Goal: Information Seeking & Learning: Learn about a topic

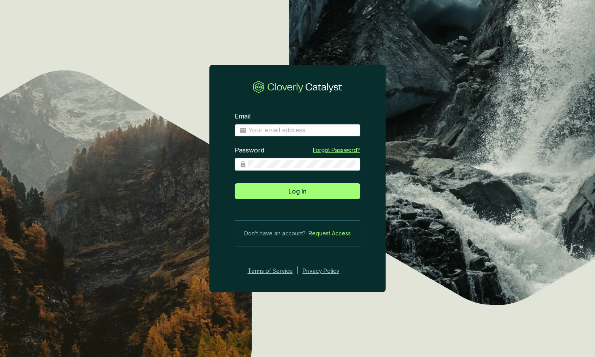
click at [283, 130] on input "Email" at bounding box center [302, 130] width 108 height 9
type input "kmartin@climatewells.com"
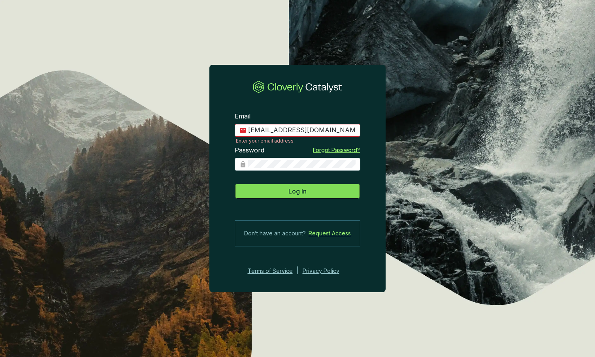
click at [302, 188] on span "Log In" at bounding box center [298, 191] width 18 height 9
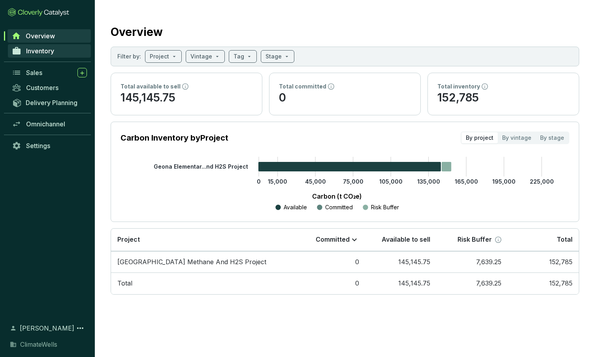
click at [57, 50] on link "Inventory" at bounding box center [49, 50] width 83 height 13
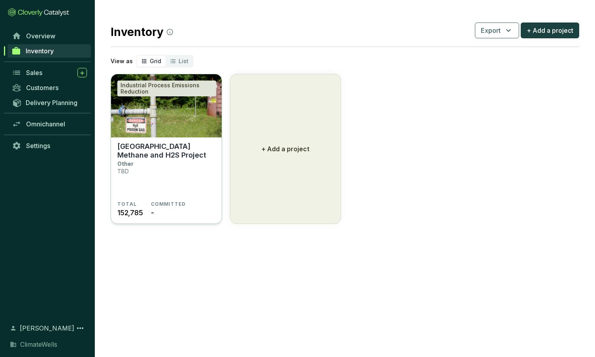
click at [181, 171] on section "Geona Elementary School Methane and H2S Project Other TBD" at bounding box center [166, 171] width 98 height 59
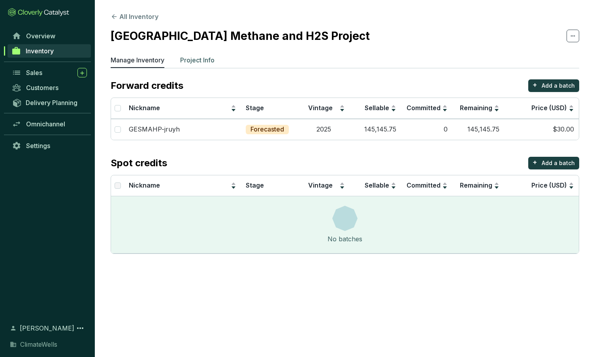
click at [196, 65] on li "Project Info" at bounding box center [197, 61] width 34 height 13
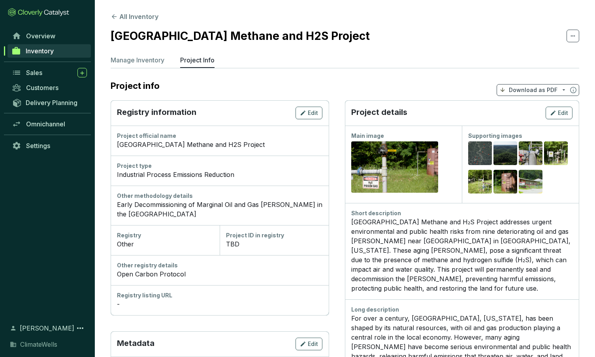
click at [573, 38] on icon at bounding box center [573, 35] width 6 height 9
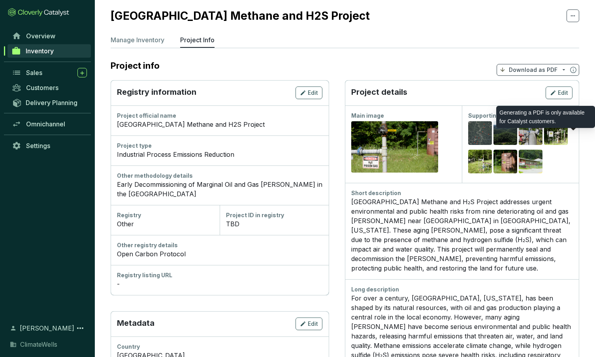
click at [575, 71] on icon at bounding box center [574, 70] width 6 height 6
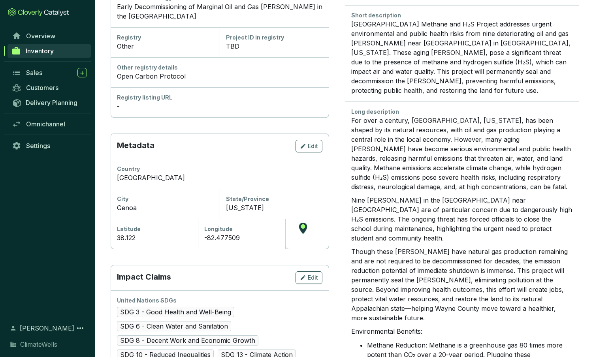
scroll to position [0, 0]
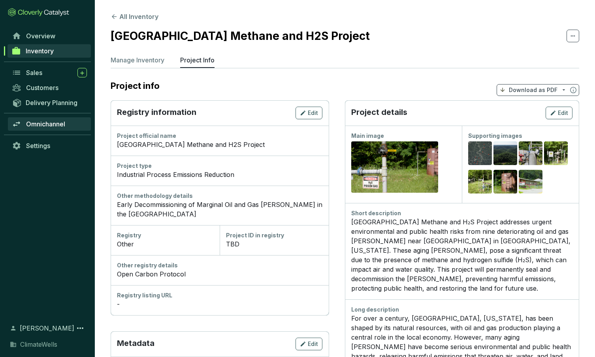
click at [52, 129] on link "Omnichannel" at bounding box center [49, 123] width 83 height 13
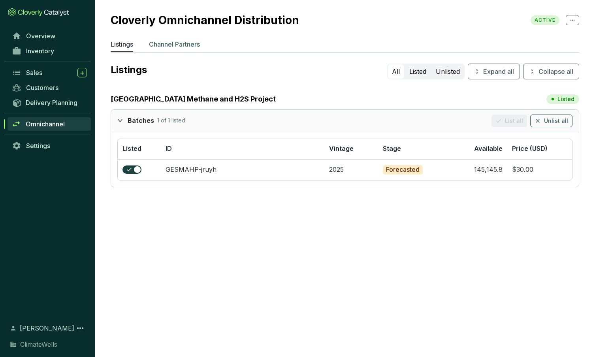
click at [166, 45] on p "Channel Partners" at bounding box center [174, 44] width 51 height 9
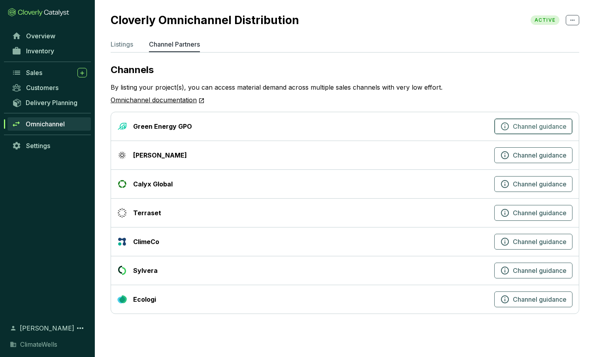
click at [538, 129] on span "Channel guidance" at bounding box center [540, 126] width 54 height 9
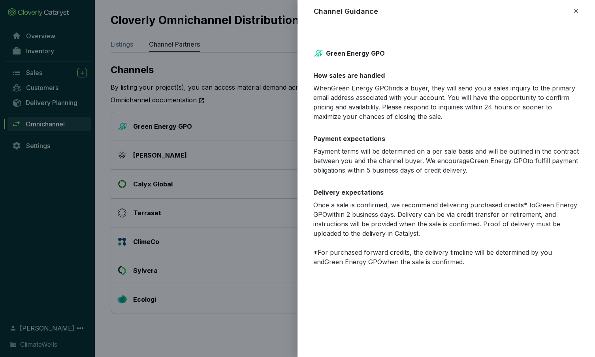
click at [249, 89] on div at bounding box center [297, 178] width 595 height 357
click at [581, 10] on div "Channel Guidance" at bounding box center [446, 11] width 279 height 10
click at [575, 11] on icon at bounding box center [576, 10] width 6 height 9
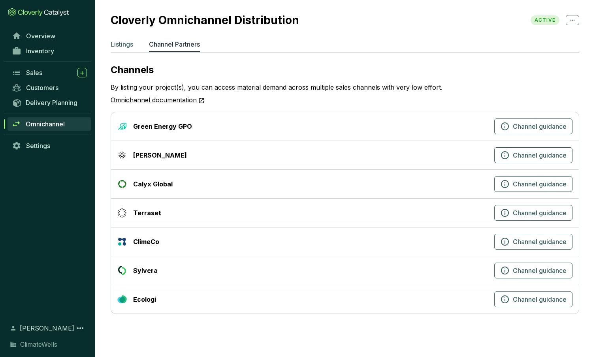
click at [122, 48] on p "Listings" at bounding box center [122, 44] width 23 height 9
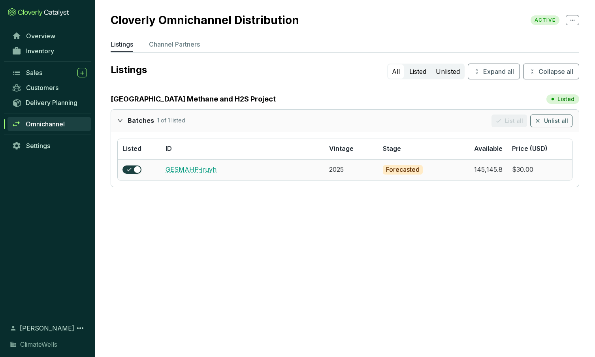
click at [196, 171] on link "GESMAHP-jruyh" at bounding box center [191, 170] width 51 height 8
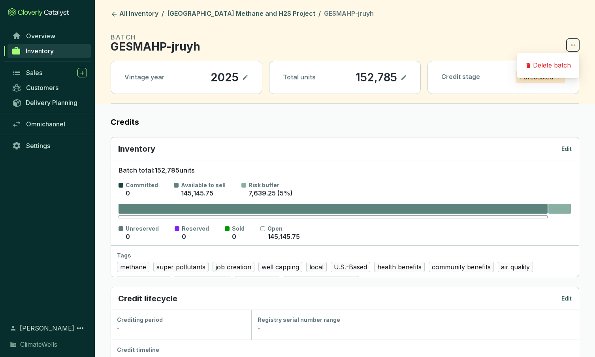
click at [574, 57] on li "Delete batch" at bounding box center [548, 65] width 62 height 19
click at [447, 30] on header "All Inventory / Geona Elementary School Methane and H2S Project / GESMAHP-jruyh…" at bounding box center [345, 52] width 501 height 104
click at [112, 14] on icon at bounding box center [114, 14] width 5 height 5
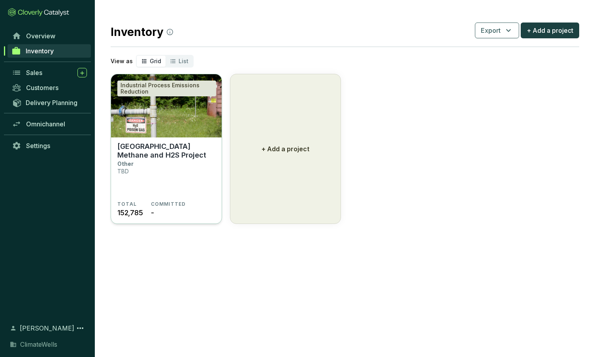
click at [160, 110] on img at bounding box center [166, 105] width 111 height 63
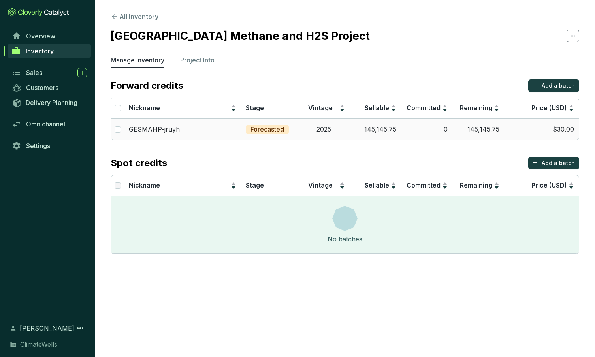
click at [309, 136] on td "2025" at bounding box center [324, 129] width 51 height 21
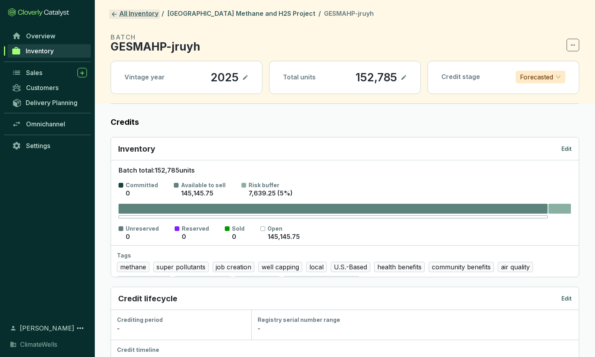
click at [112, 15] on icon at bounding box center [114, 14] width 7 height 7
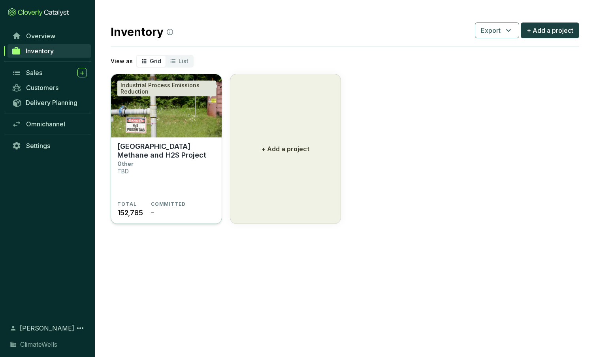
click at [183, 211] on div "COMMITTED -" at bounding box center [168, 209] width 35 height 17
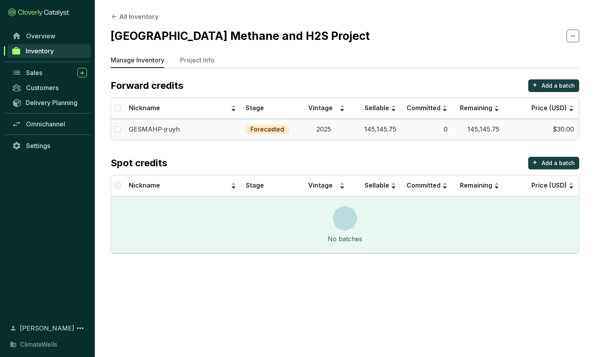
click at [153, 127] on p "GESMAHP-jruyh" at bounding box center [154, 129] width 51 height 9
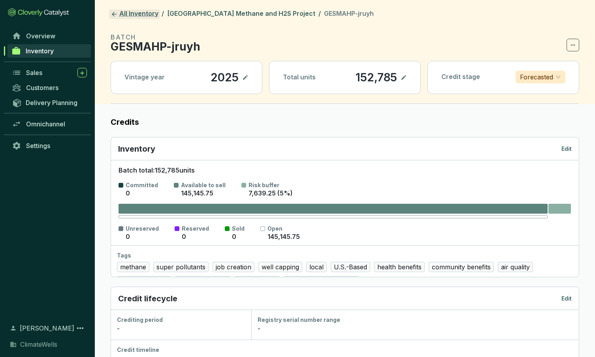
click at [118, 12] on link "All Inventory" at bounding box center [134, 13] width 51 height 9
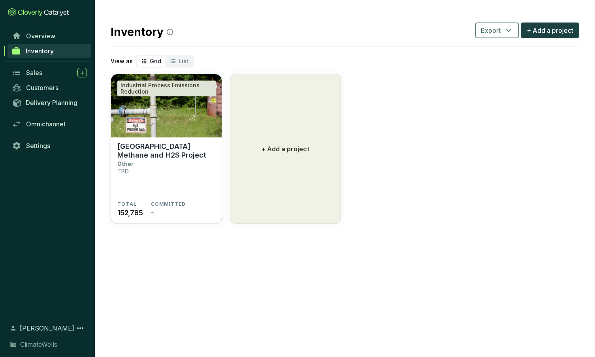
click at [490, 31] on span "Export" at bounding box center [491, 30] width 20 height 9
click at [493, 47] on span "Projects" at bounding box center [498, 48] width 25 height 9
click at [26, 36] on span "Overview" at bounding box center [40, 36] width 29 height 8
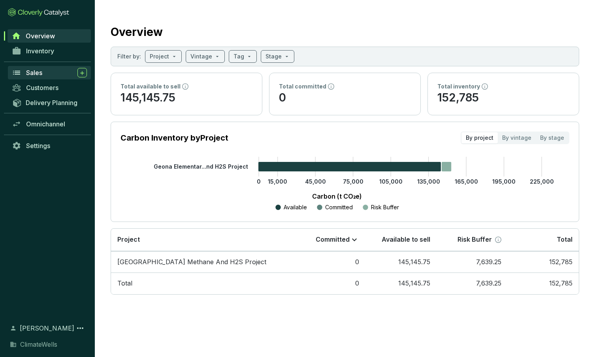
click at [47, 76] on div "Sales" at bounding box center [56, 72] width 61 height 9
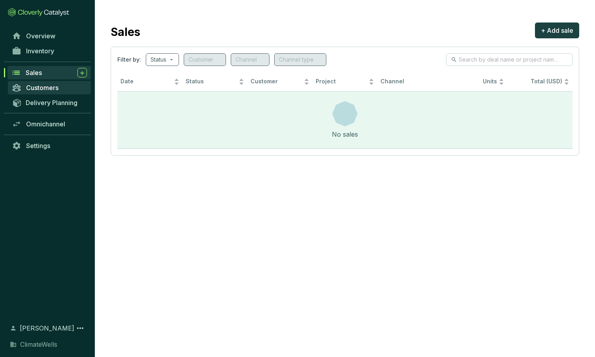
click at [54, 89] on span "Customers" at bounding box center [42, 88] width 32 height 8
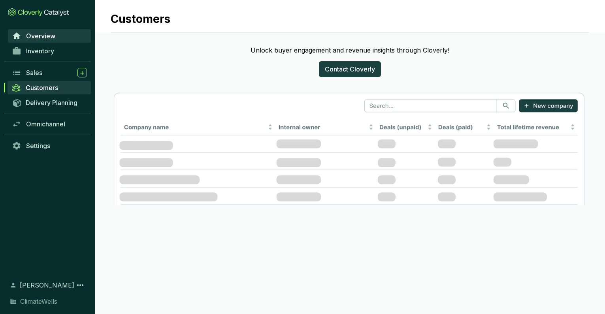
click at [53, 35] on span "Overview" at bounding box center [40, 36] width 29 height 8
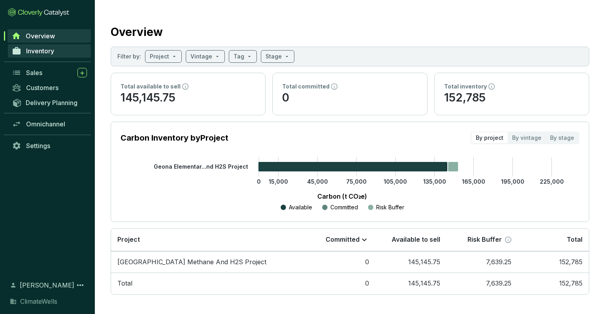
click at [42, 51] on span "Inventory" at bounding box center [40, 51] width 28 height 8
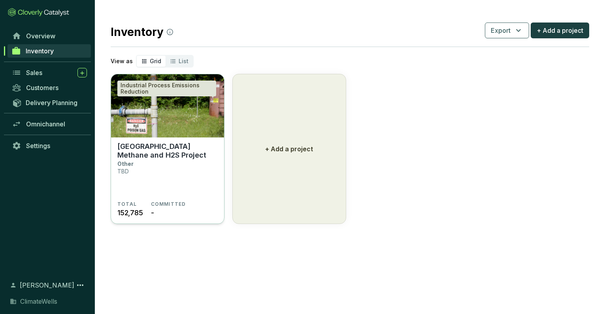
click at [193, 100] on img at bounding box center [167, 105] width 113 height 63
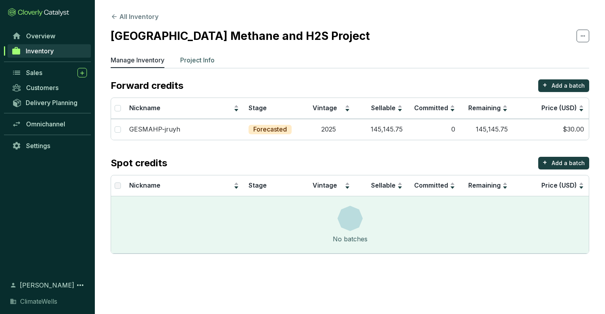
click at [203, 59] on p "Project Info" at bounding box center [197, 59] width 34 height 9
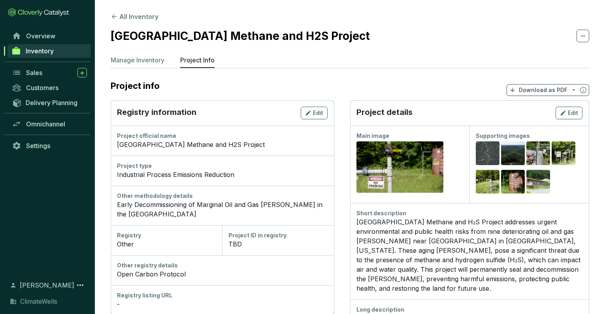
click at [551, 89] on p "Download as PDF" at bounding box center [543, 90] width 49 height 8
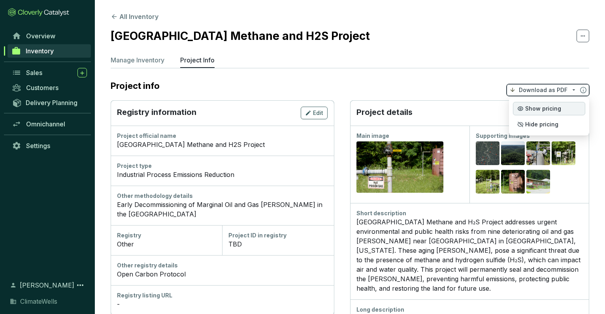
click at [545, 111] on span "Show pricing" at bounding box center [543, 109] width 36 height 6
